Goal: Task Accomplishment & Management: Use online tool/utility

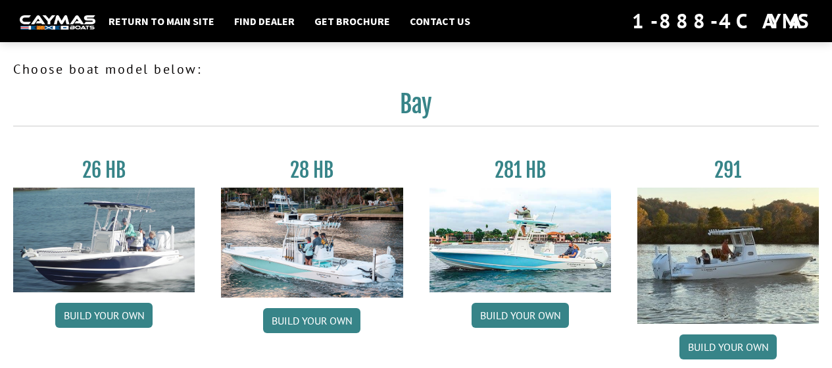
click at [510, 265] on img at bounding box center [519, 239] width 181 height 105
click at [503, 311] on link "Build your own" at bounding box center [519, 314] width 97 height 25
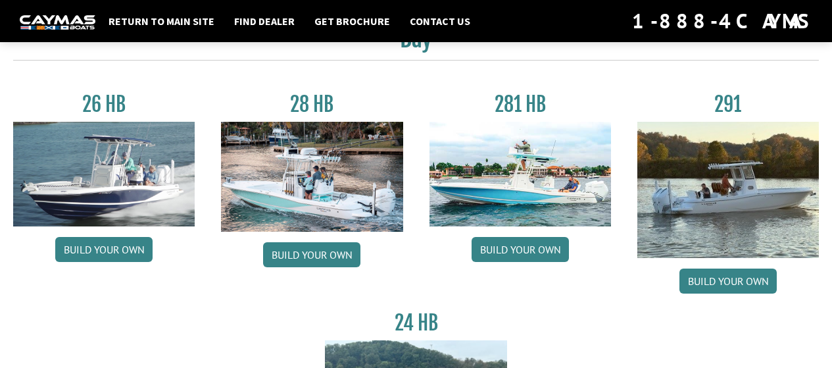
scroll to position [132, 0]
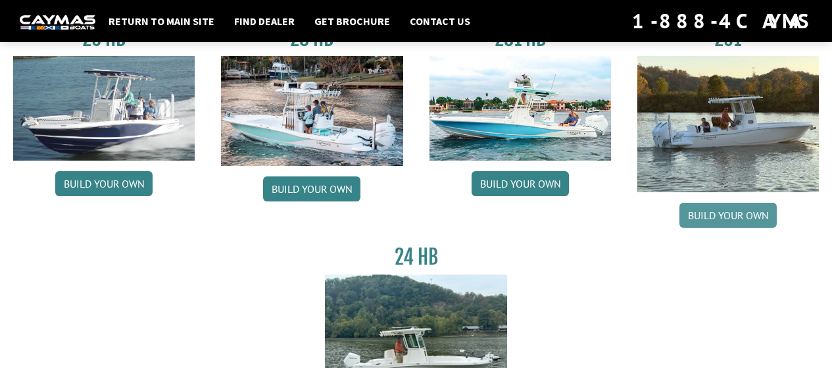
click at [728, 211] on link "Build your own" at bounding box center [727, 215] width 97 height 25
